Goal: Navigation & Orientation: Find specific page/section

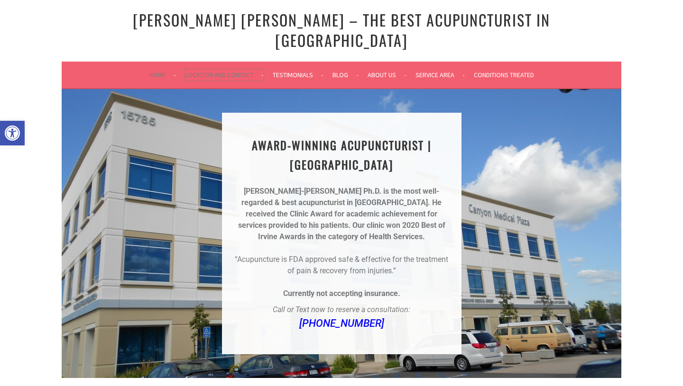
click at [228, 69] on link "Location and Contact" at bounding box center [224, 74] width 79 height 11
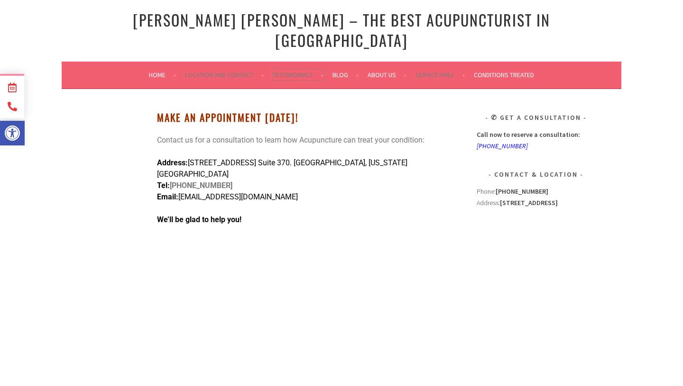
click at [307, 69] on link "Testimonials" at bounding box center [298, 74] width 51 height 11
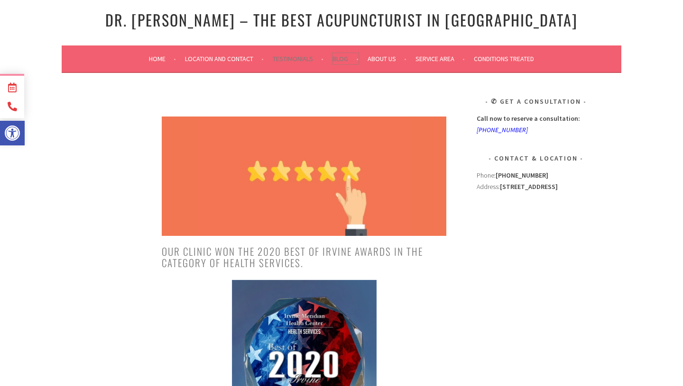
click at [341, 62] on link "Blog" at bounding box center [345, 58] width 26 height 11
